Goal: Task Accomplishment & Management: Complete application form

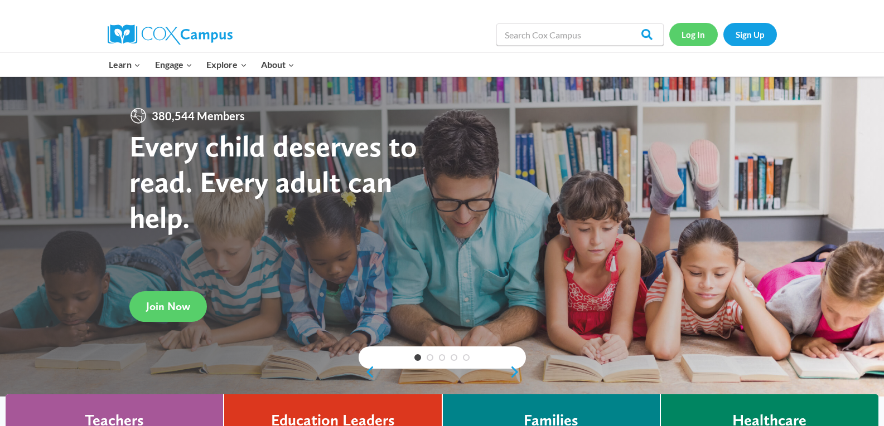
click at [689, 30] on link "Log In" at bounding box center [693, 34] width 49 height 23
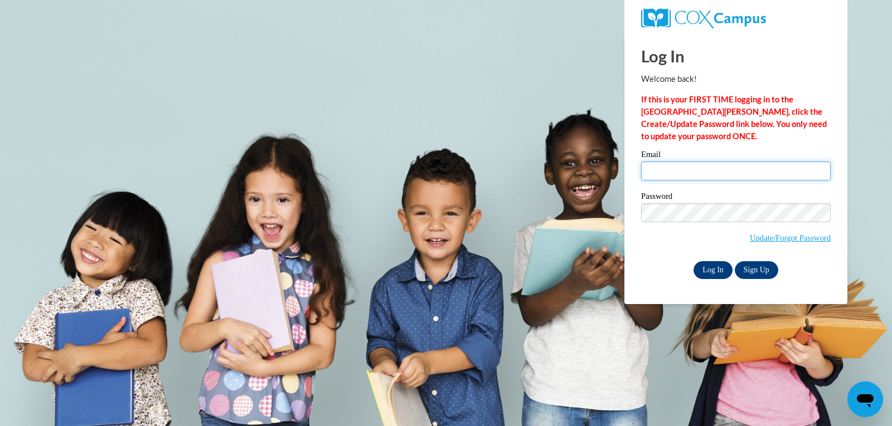
type input "[PERSON_NAME][EMAIL_ADDRESS][PERSON_NAME][PERSON_NAME][DOMAIN_NAME]"
click at [716, 261] on input "Log In" at bounding box center [713, 270] width 39 height 18
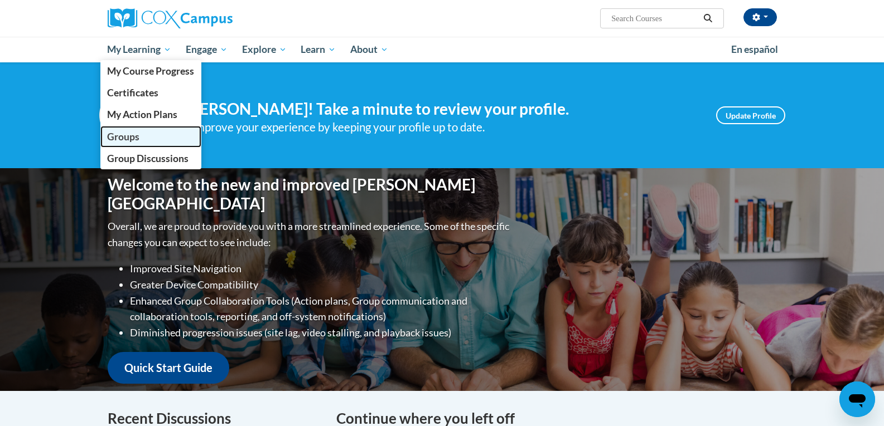
click at [133, 138] on span "Groups" at bounding box center [123, 137] width 32 height 12
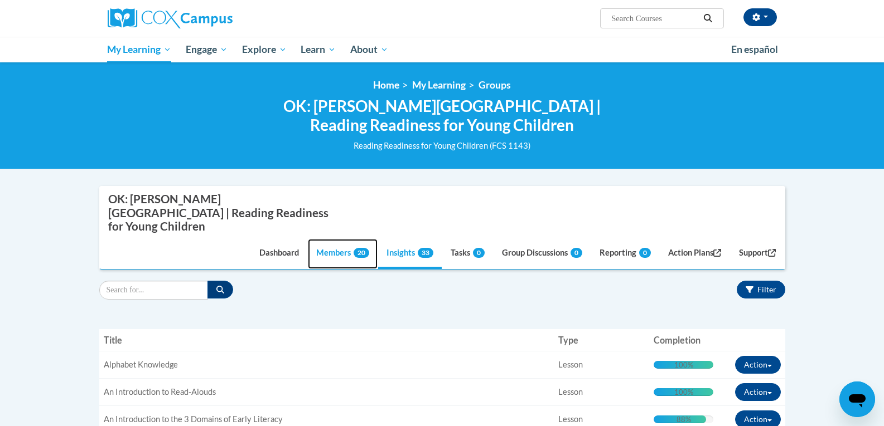
click at [313, 239] on link "Members 20" at bounding box center [343, 254] width 70 height 30
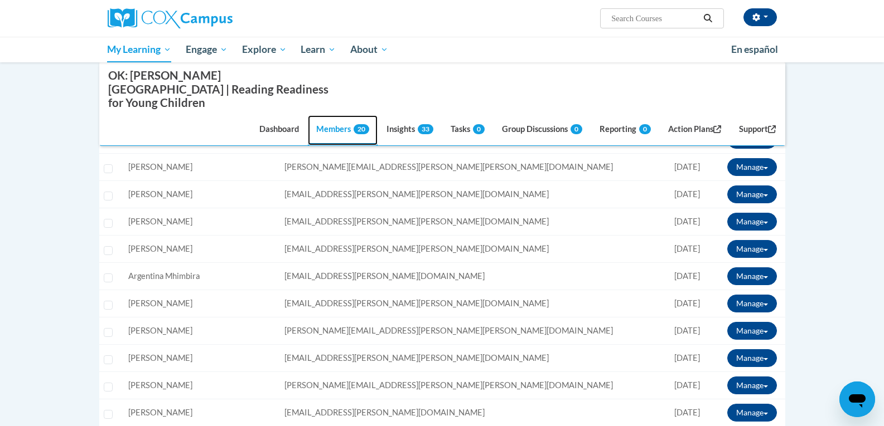
scroll to position [265, 0]
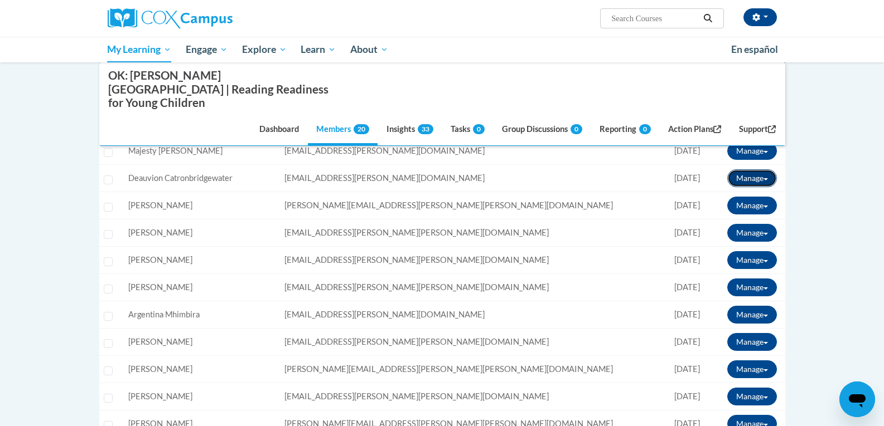
click at [744, 169] on button "Manage" at bounding box center [752, 178] width 50 height 18
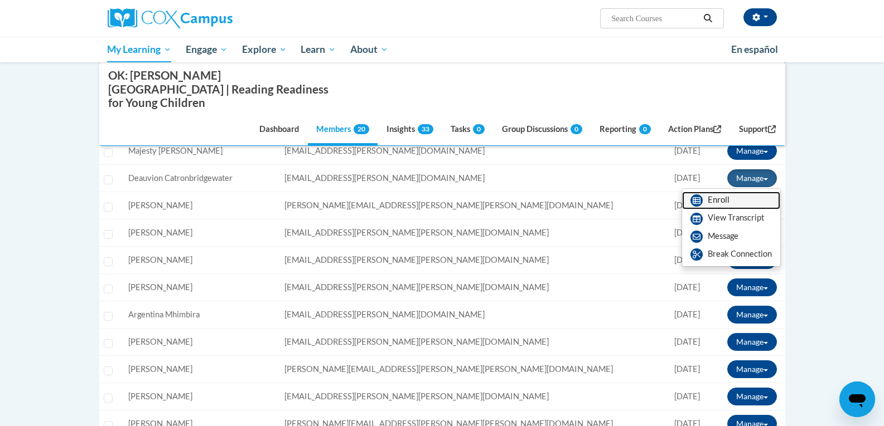
click at [727, 192] on link "Enroll" at bounding box center [731, 201] width 98 height 18
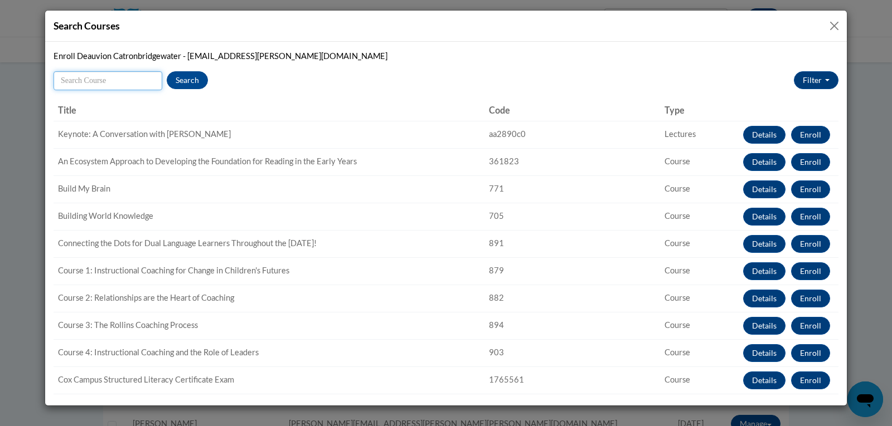
click at [133, 78] on input "Search" at bounding box center [108, 80] width 109 height 19
click at [94, 84] on input "vocabula" at bounding box center [108, 80] width 109 height 19
type input "vocabulary"
click at [181, 80] on button "Search" at bounding box center [187, 80] width 41 height 18
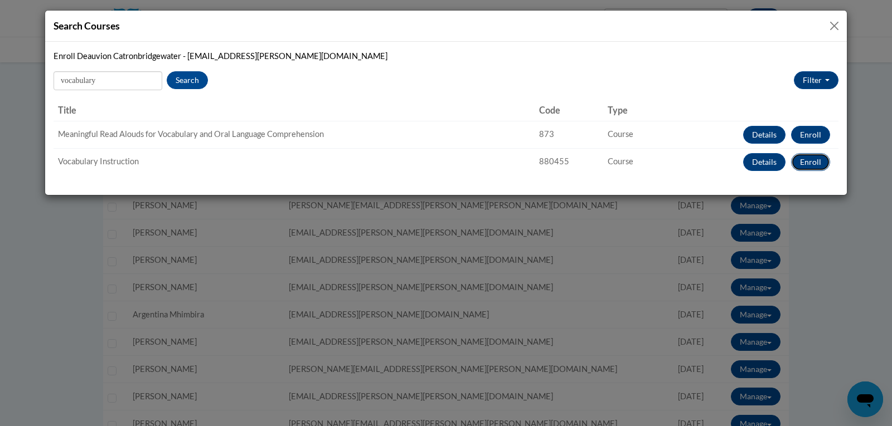
click at [807, 161] on button "Enroll" at bounding box center [810, 162] width 39 height 18
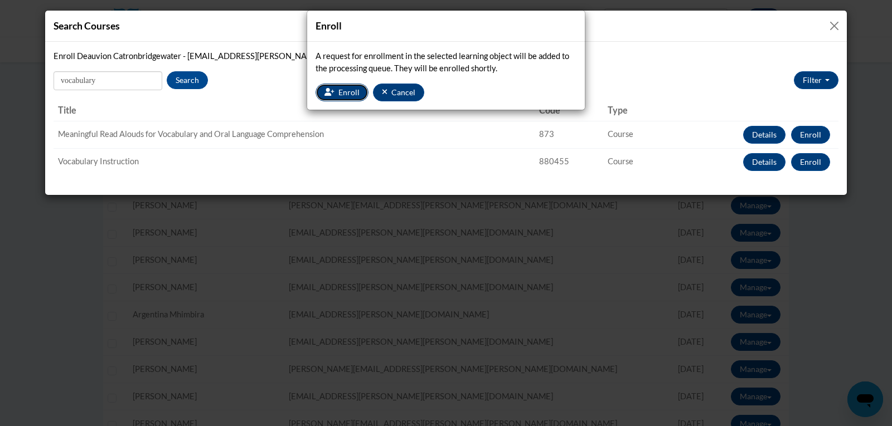
click at [339, 91] on span "Enroll" at bounding box center [348, 92] width 21 height 9
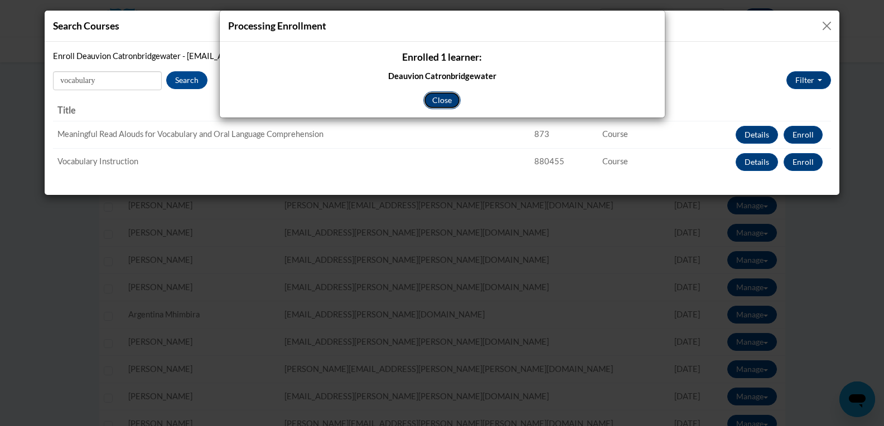
click at [434, 98] on button "Close" at bounding box center [441, 100] width 37 height 18
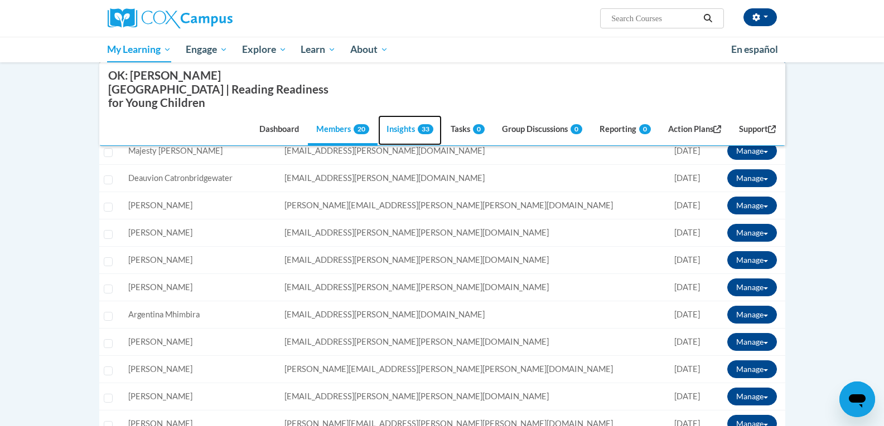
click at [397, 115] on link "Insights 33" at bounding box center [410, 130] width 64 height 30
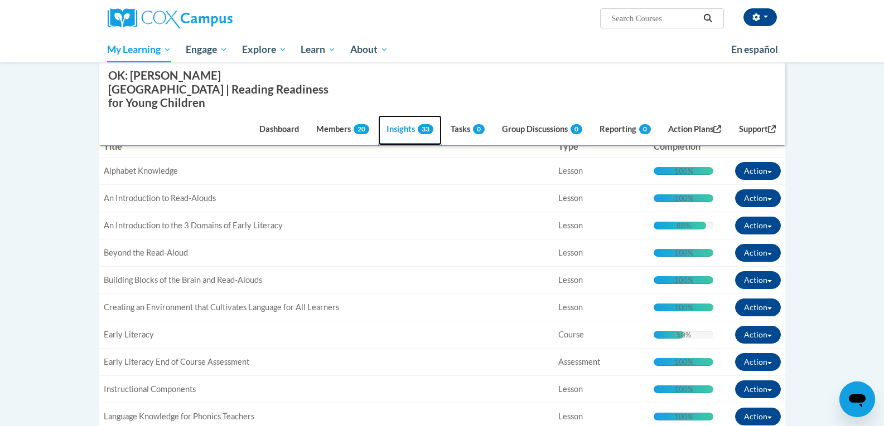
scroll to position [96, 0]
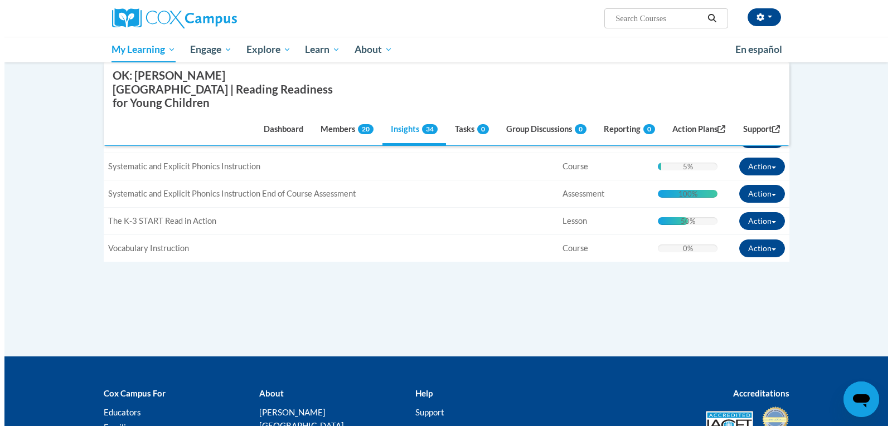
scroll to position [1024, 0]
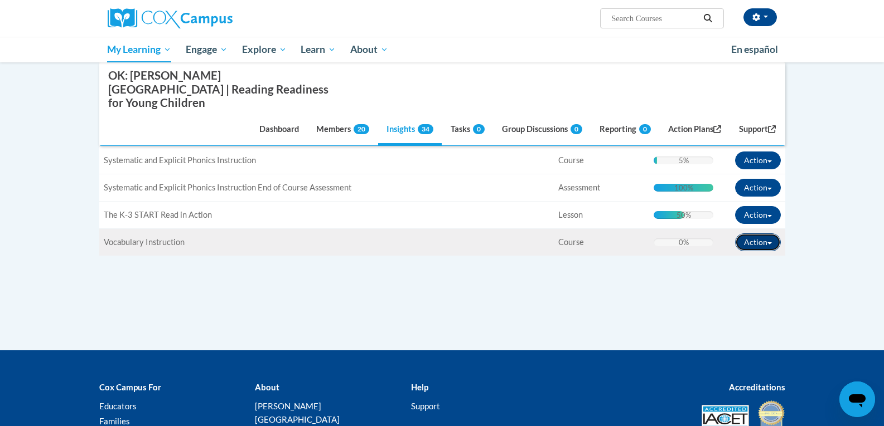
click at [747, 235] on button "Action" at bounding box center [758, 243] width 46 height 18
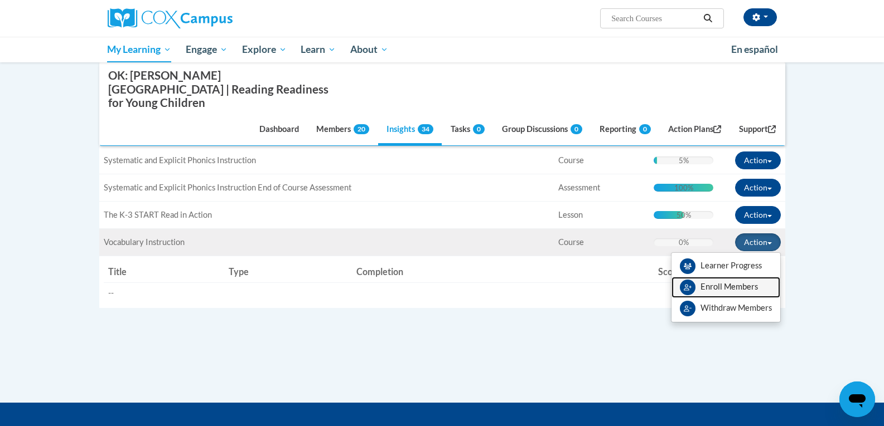
click at [755, 277] on link "Enroll Members" at bounding box center [725, 287] width 109 height 21
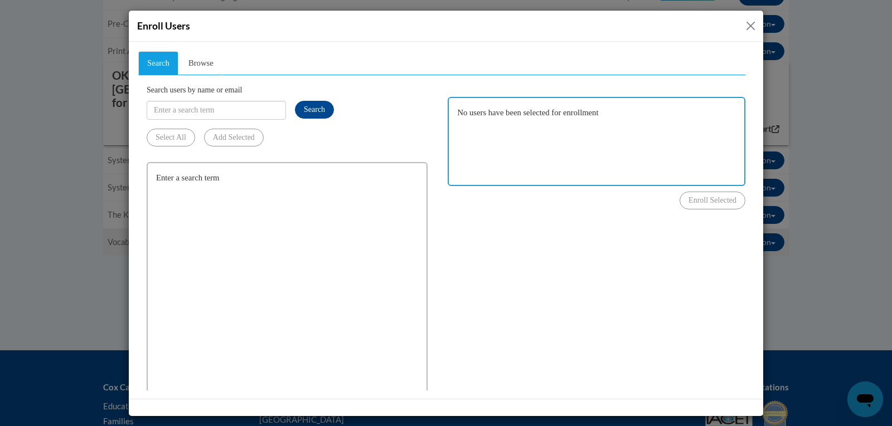
scroll to position [0, 0]
click at [214, 58] on span "Browse" at bounding box center [200, 62] width 25 height 9
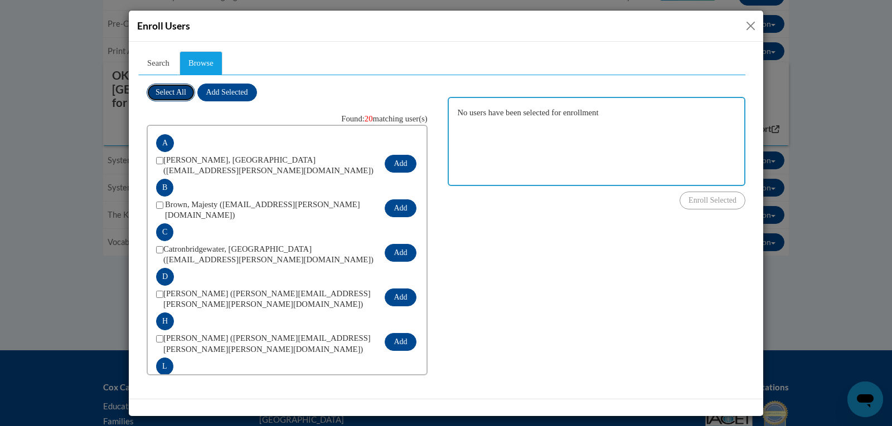
click at [164, 95] on span "Select All" at bounding box center [171, 92] width 31 height 8
checkbox input "true"
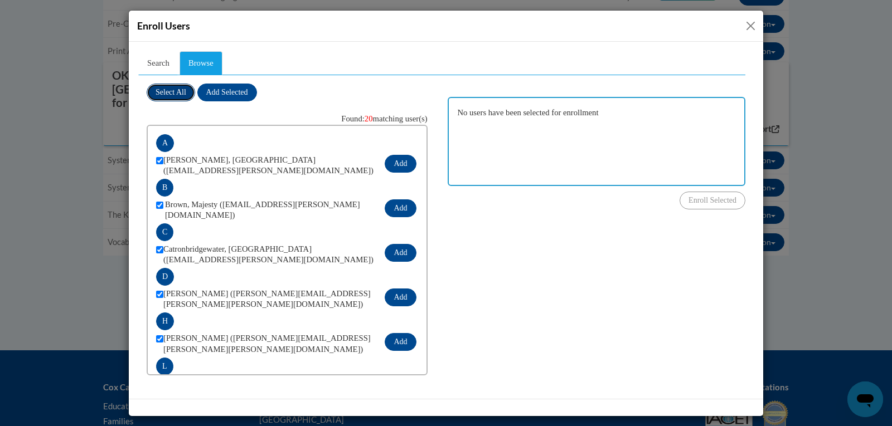
checkbox input "true"
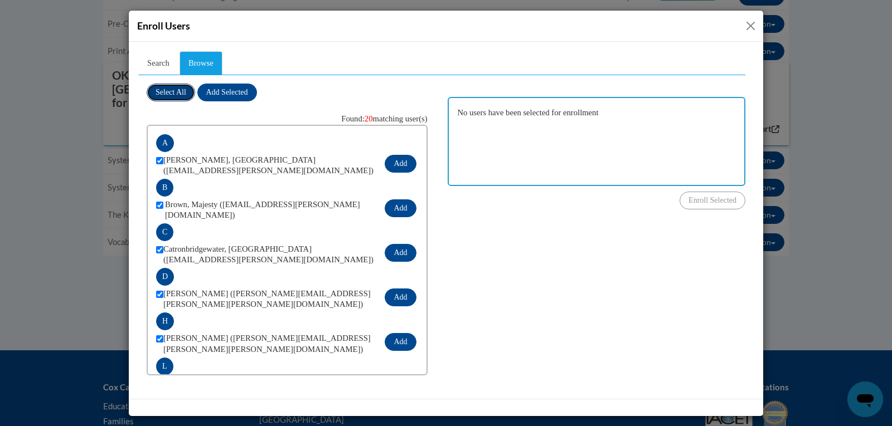
checkbox input "true"
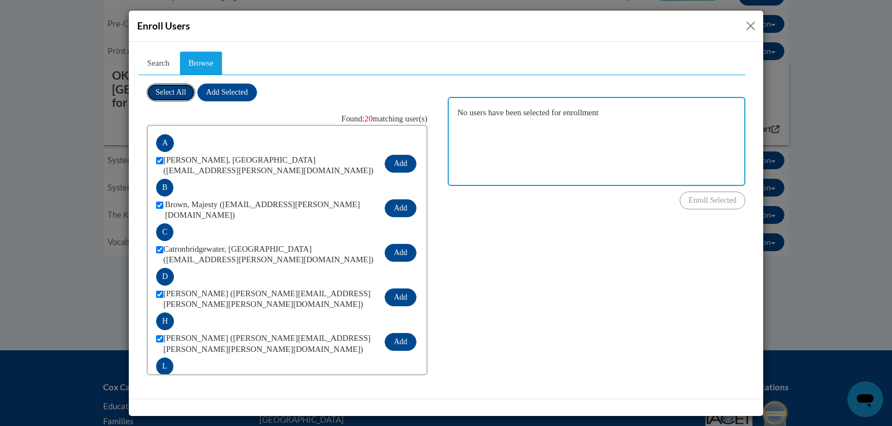
checkbox input "true"
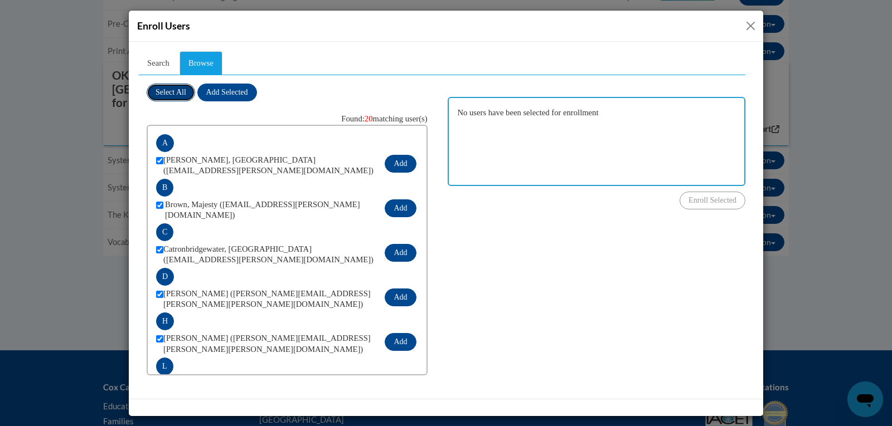
checkbox input "true"
click at [161, 246] on input "checkbox" at bounding box center [159, 249] width 7 height 7
checkbox input "false"
click at [219, 88] on span "Add Selected" at bounding box center [227, 92] width 42 height 8
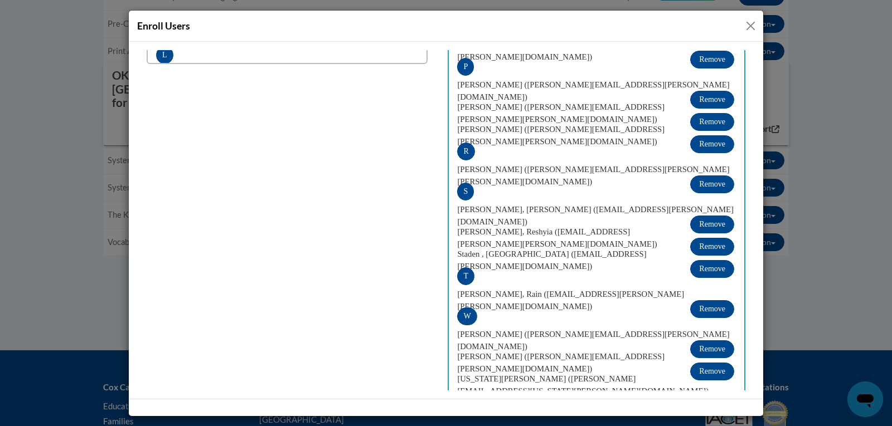
scroll to position [368, 0]
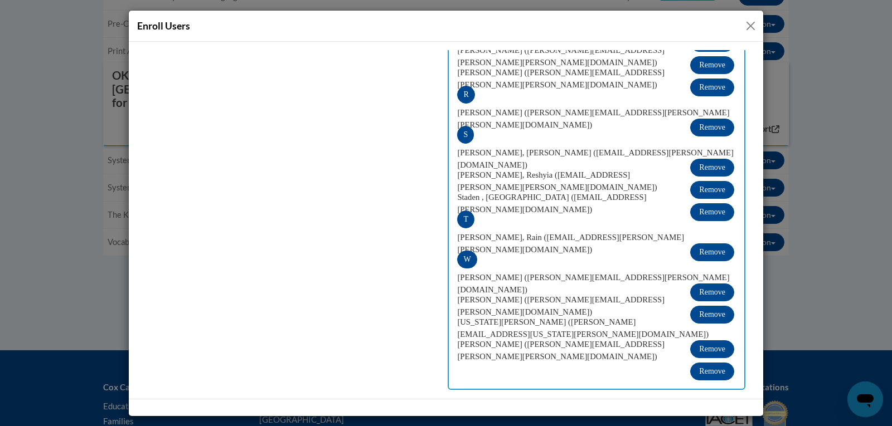
drag, startPoint x: 750, startPoint y: 82, endPoint x: 913, endPoint y: 330, distance: 297.0
click at [714, 400] on span "Enroll Selected" at bounding box center [712, 404] width 48 height 8
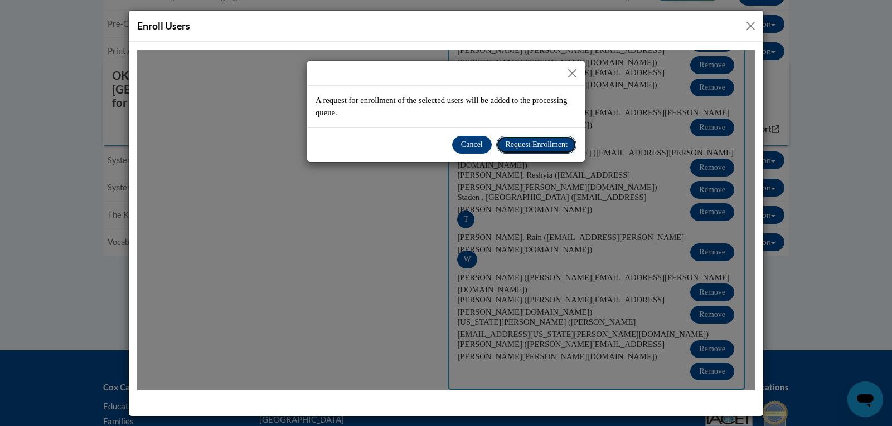
click at [536, 148] on span "Request Enrollment" at bounding box center [536, 144] width 62 height 8
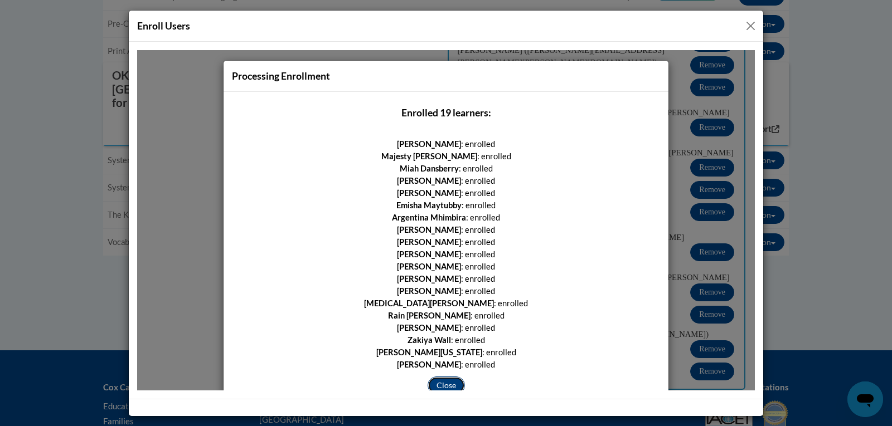
click at [447, 379] on button "Close" at bounding box center [446, 385] width 37 height 18
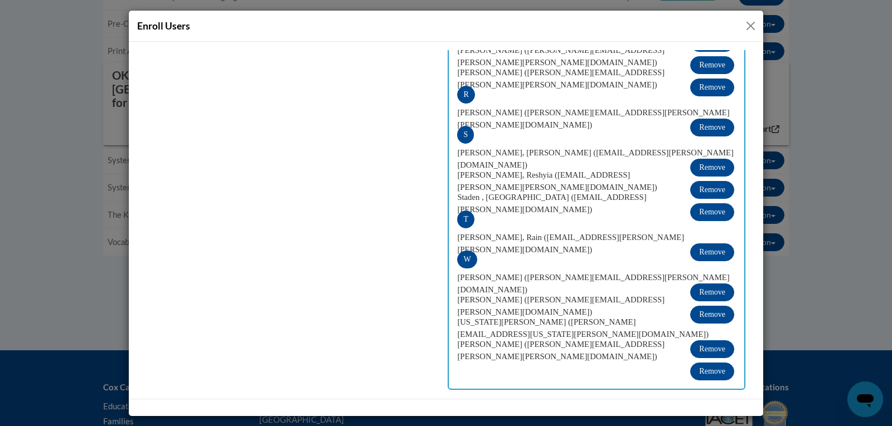
click at [753, 27] on button "Close" at bounding box center [751, 26] width 14 height 14
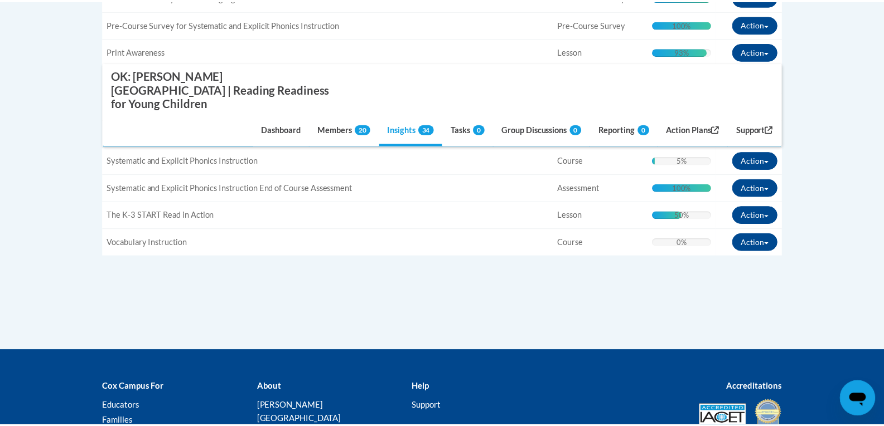
scroll to position [0, 0]
